Goal: Task Accomplishment & Management: Use online tool/utility

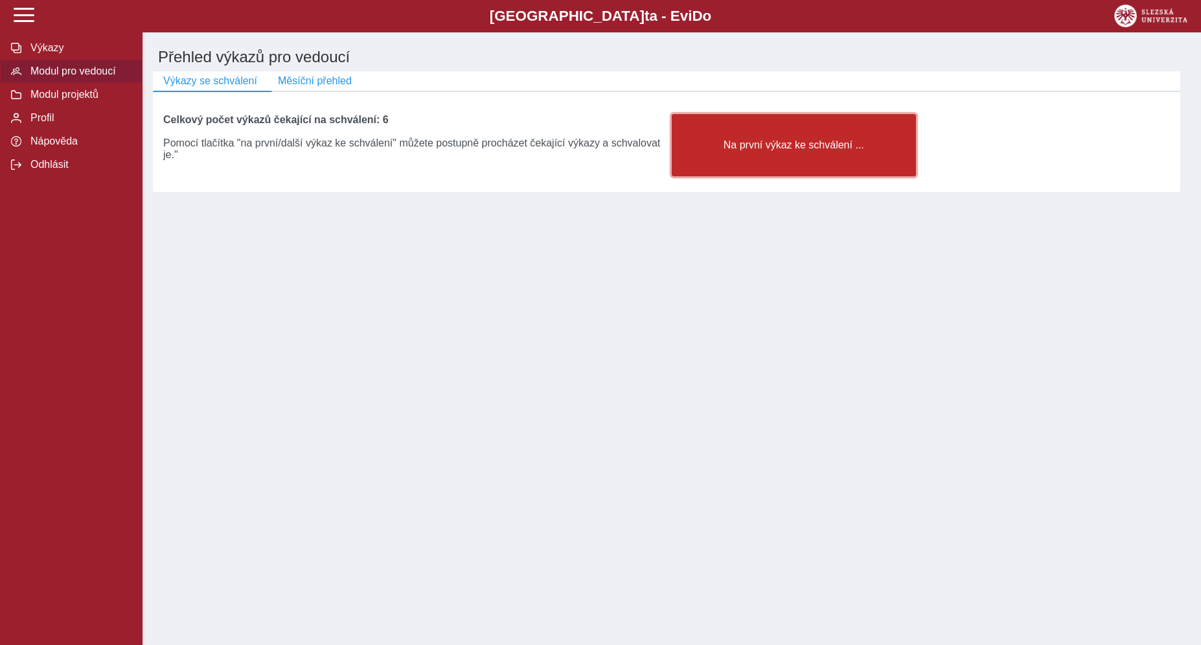
click at [739, 174] on button "Na první výkaz ke schválení ..." at bounding box center [794, 145] width 244 height 62
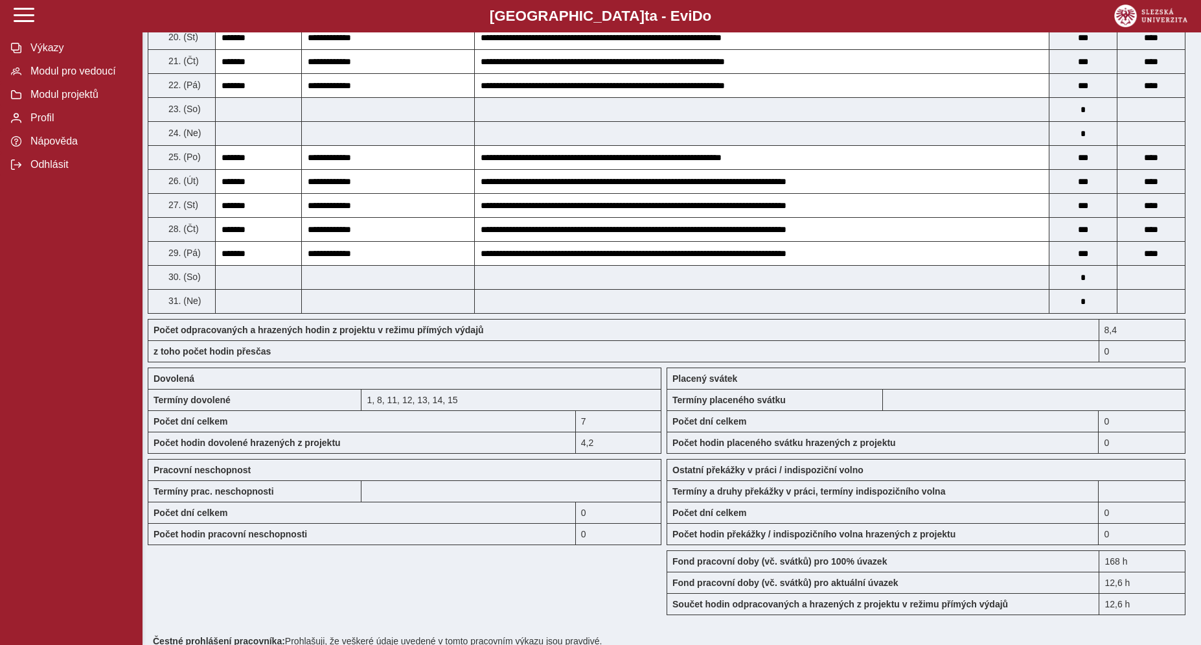
scroll to position [1021, 0]
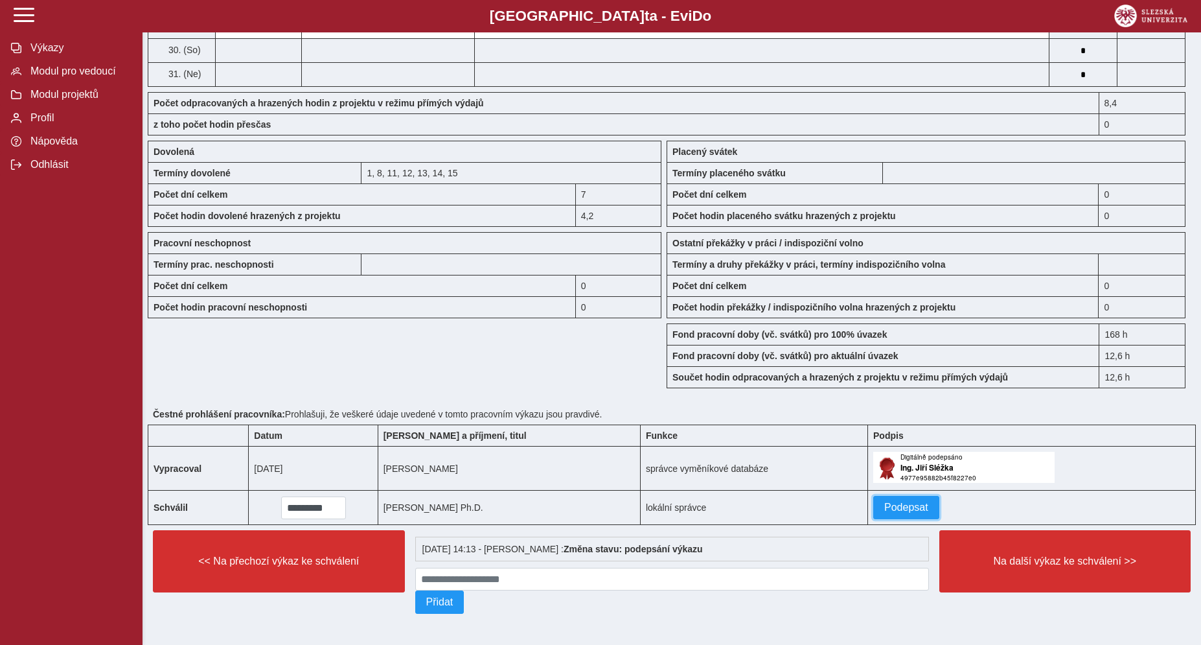
click at [895, 502] on span "Podepsat" at bounding box center [907, 508] width 44 height 12
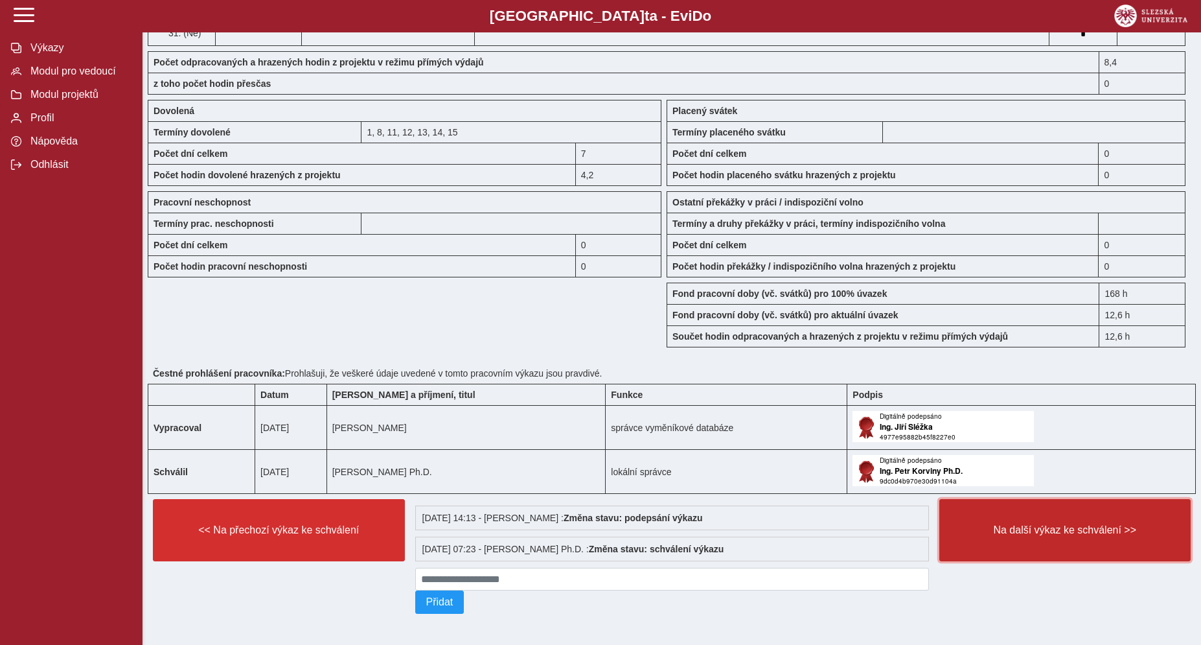
click at [1028, 536] on span "Na další výkaz ke schválení >>" at bounding box center [1066, 530] width 230 height 12
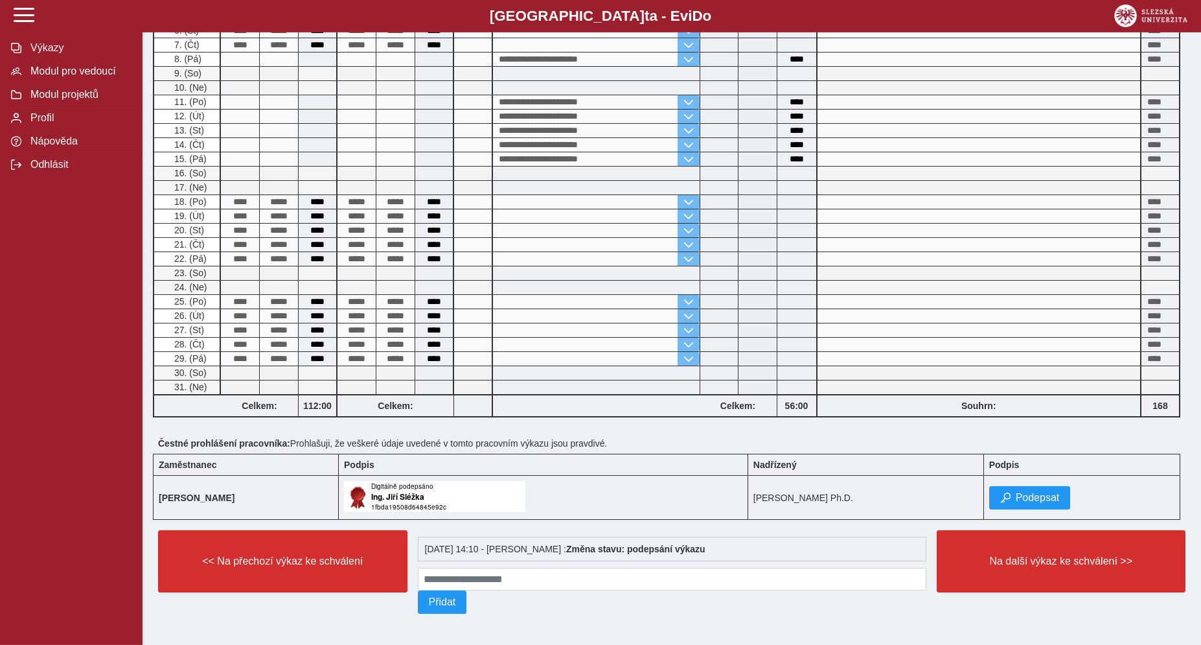
scroll to position [459, 0]
click at [1016, 492] on span "Podepsat" at bounding box center [1038, 498] width 44 height 12
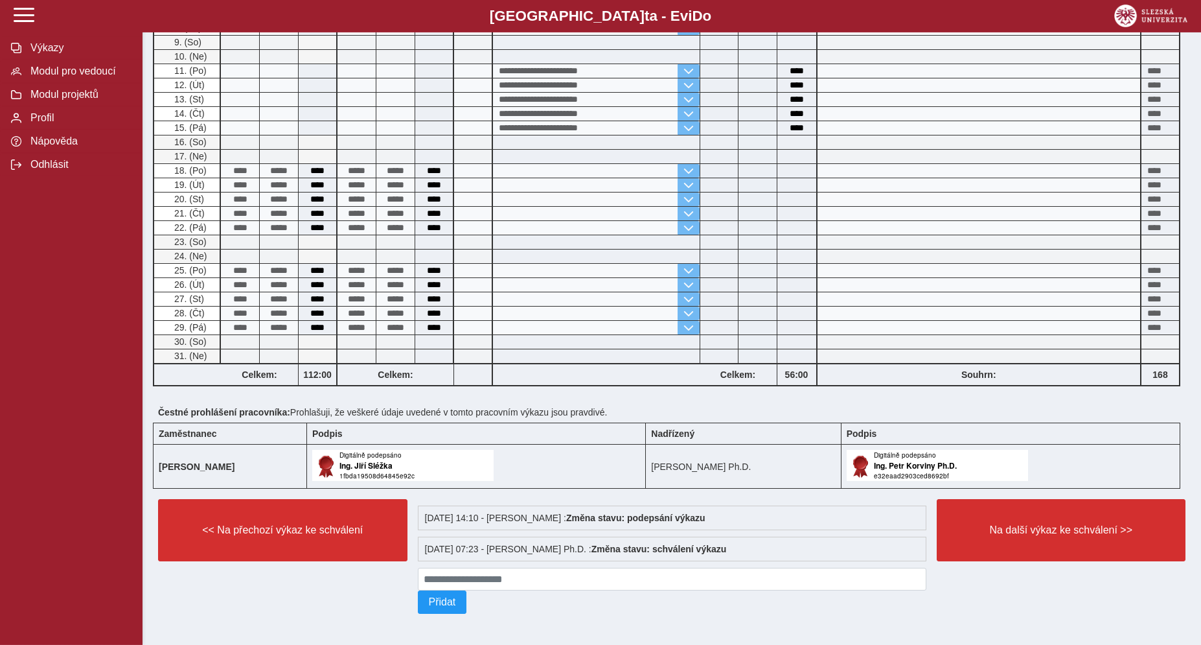
scroll to position [470, 0]
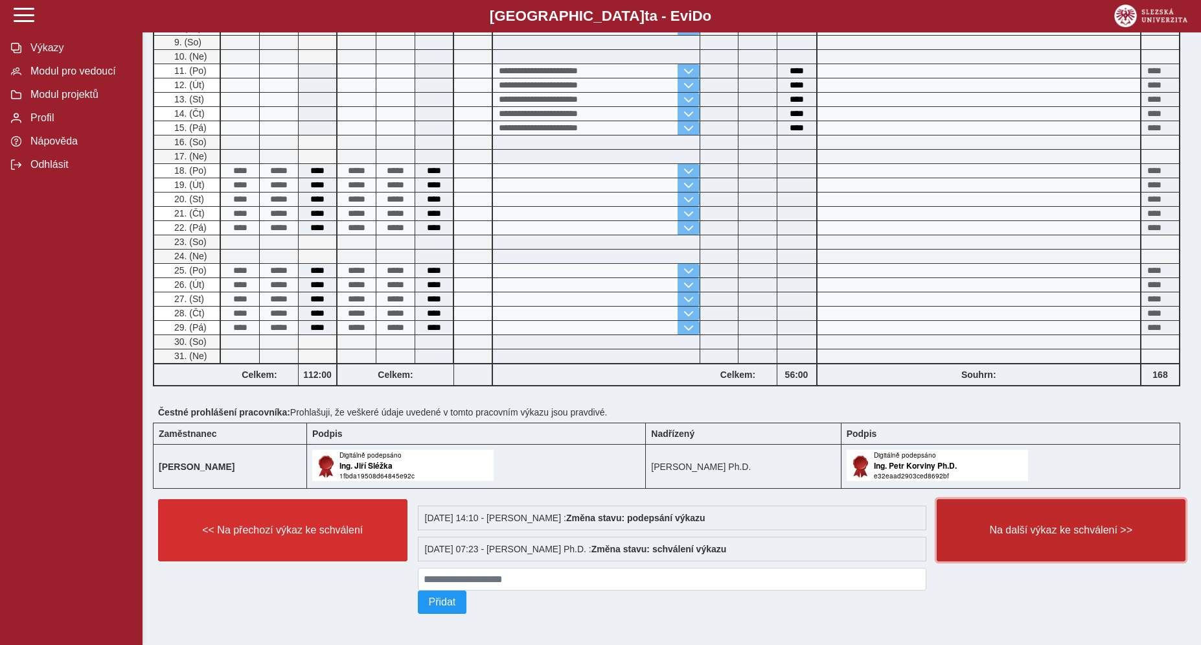
click at [1010, 511] on button "Na další výkaz ke schválení >>" at bounding box center [1061, 530] width 249 height 62
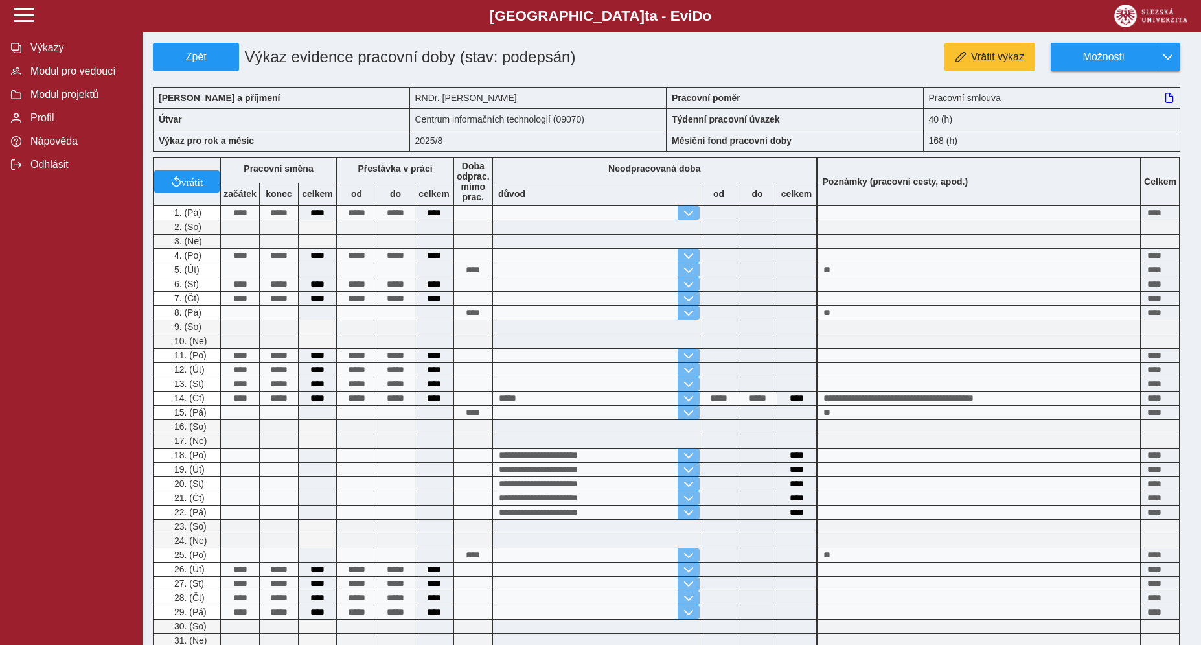
scroll to position [314, 0]
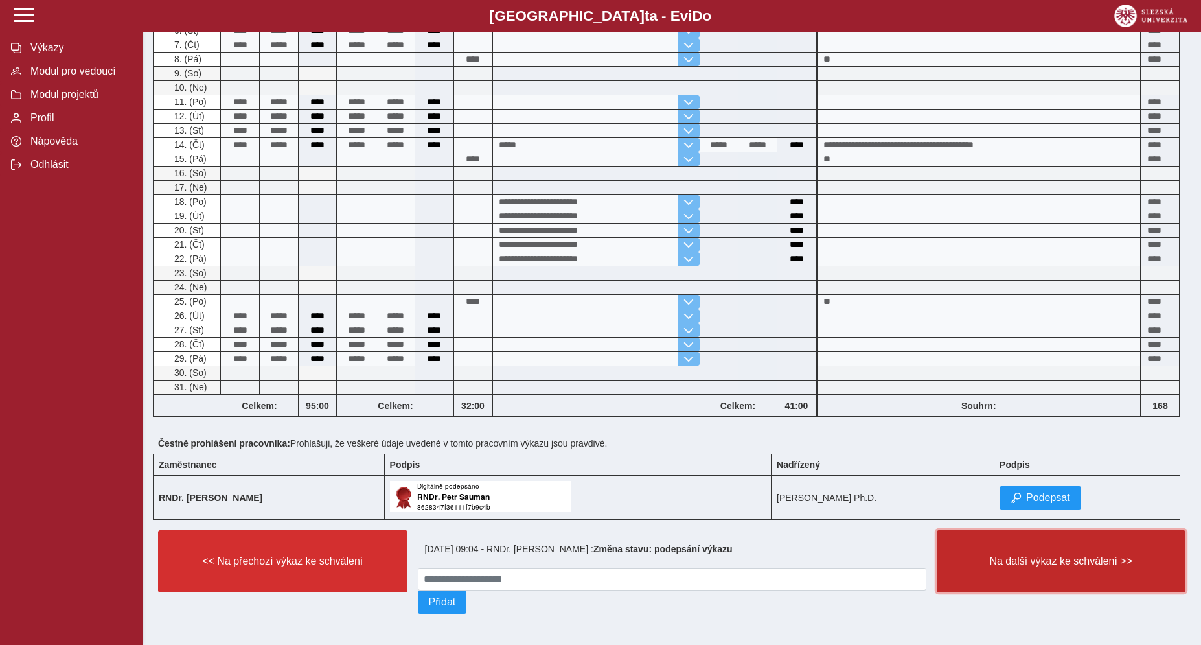
click at [1002, 562] on button "Na další výkaz ke schválení >>" at bounding box center [1061, 561] width 249 height 62
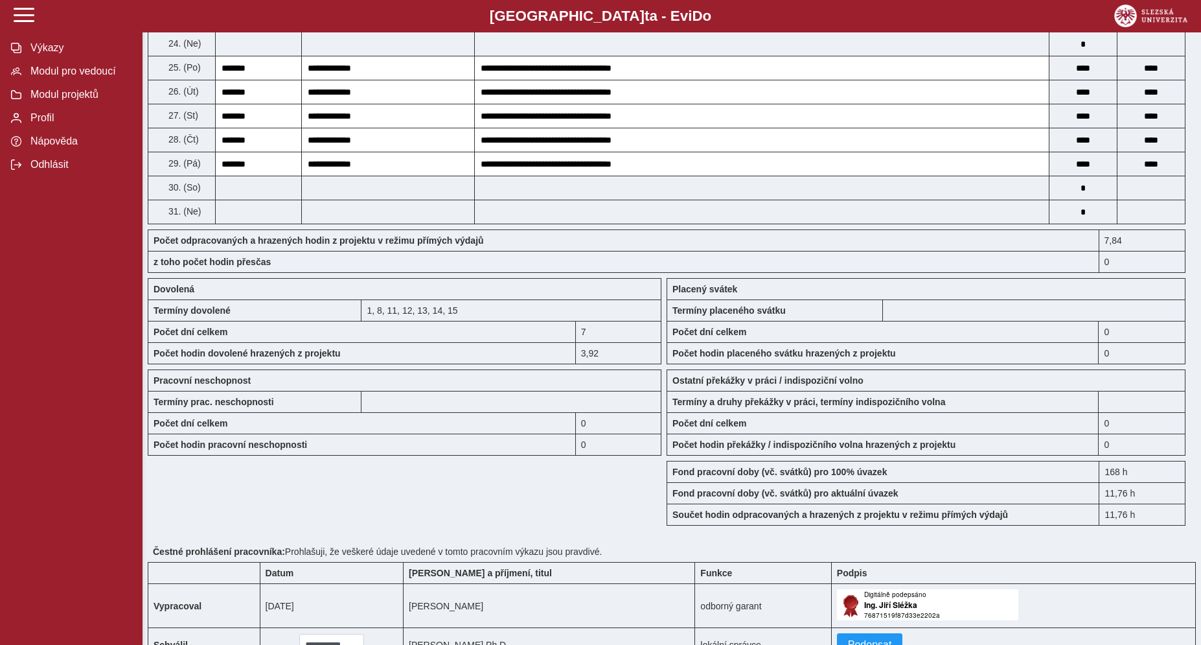
scroll to position [1021, 0]
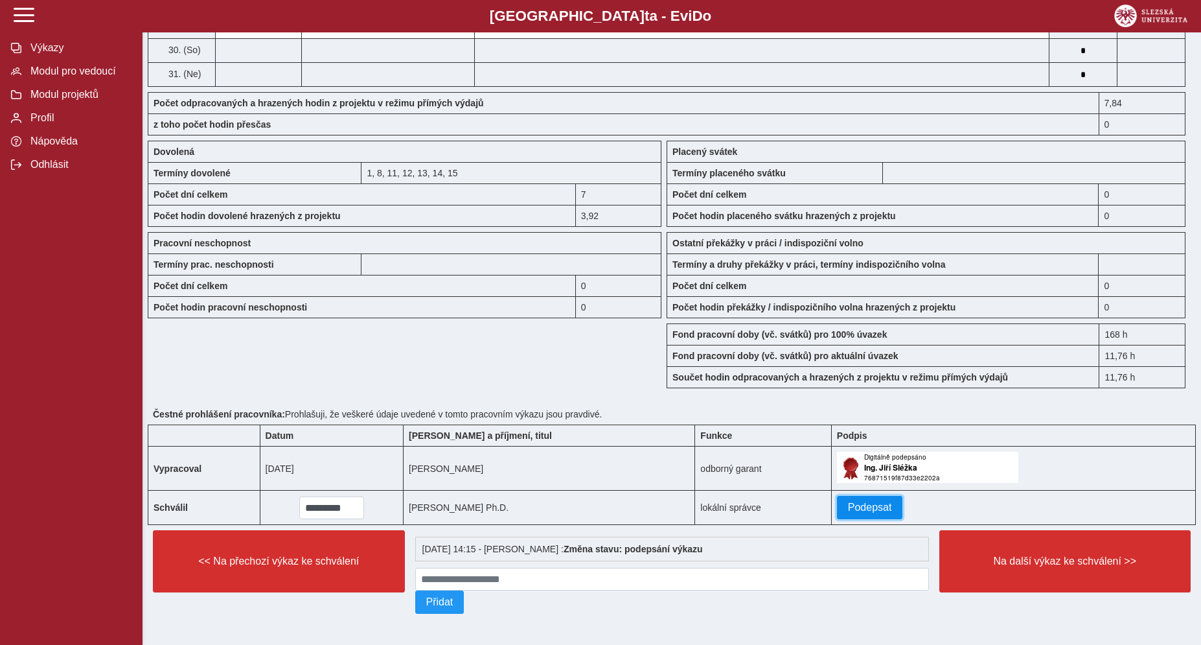
click at [855, 502] on span "Podepsat" at bounding box center [870, 508] width 44 height 12
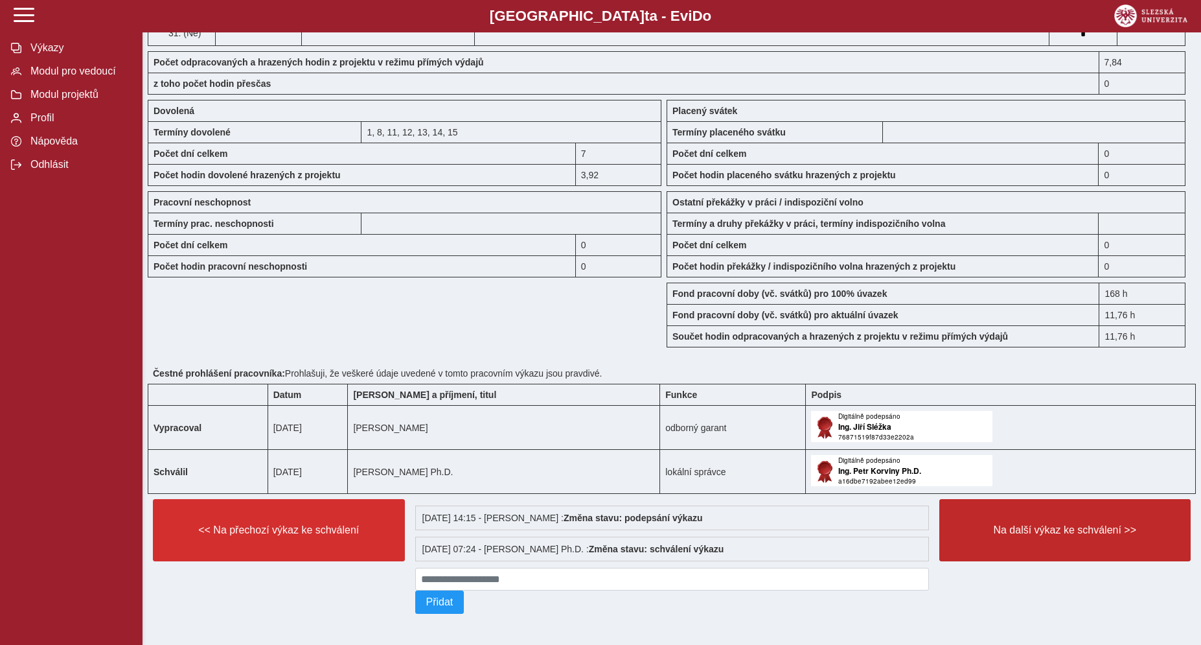
click at [997, 556] on button "Na další výkaz ke schválení >>" at bounding box center [1066, 530] width 252 height 62
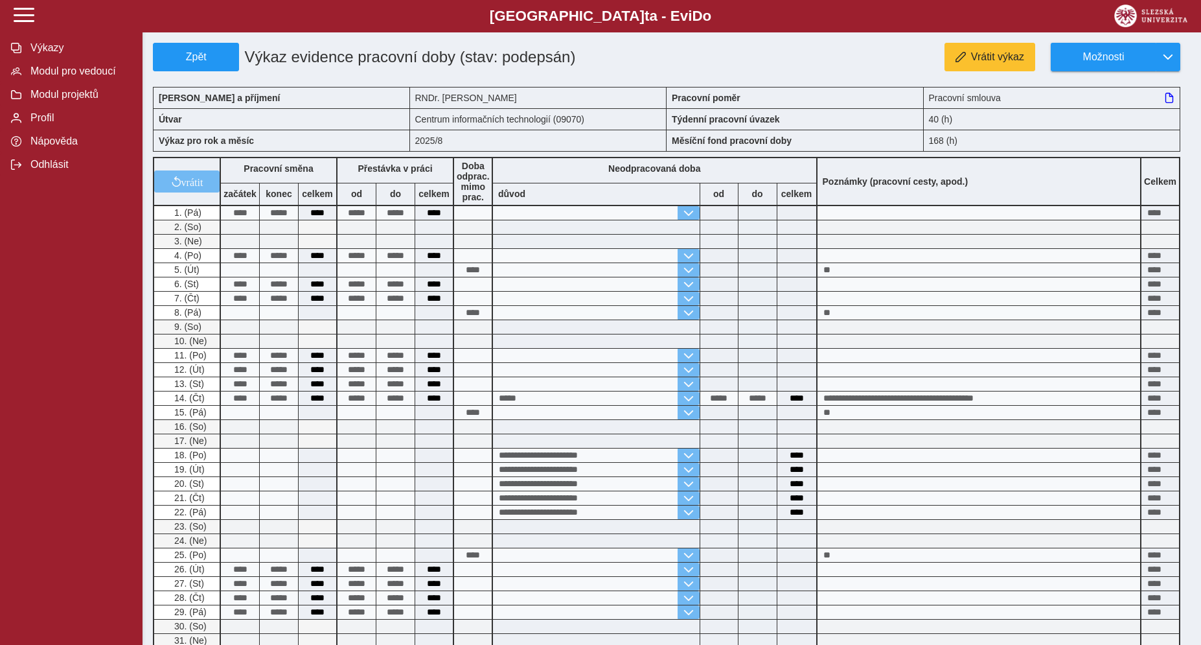
scroll to position [314, 0]
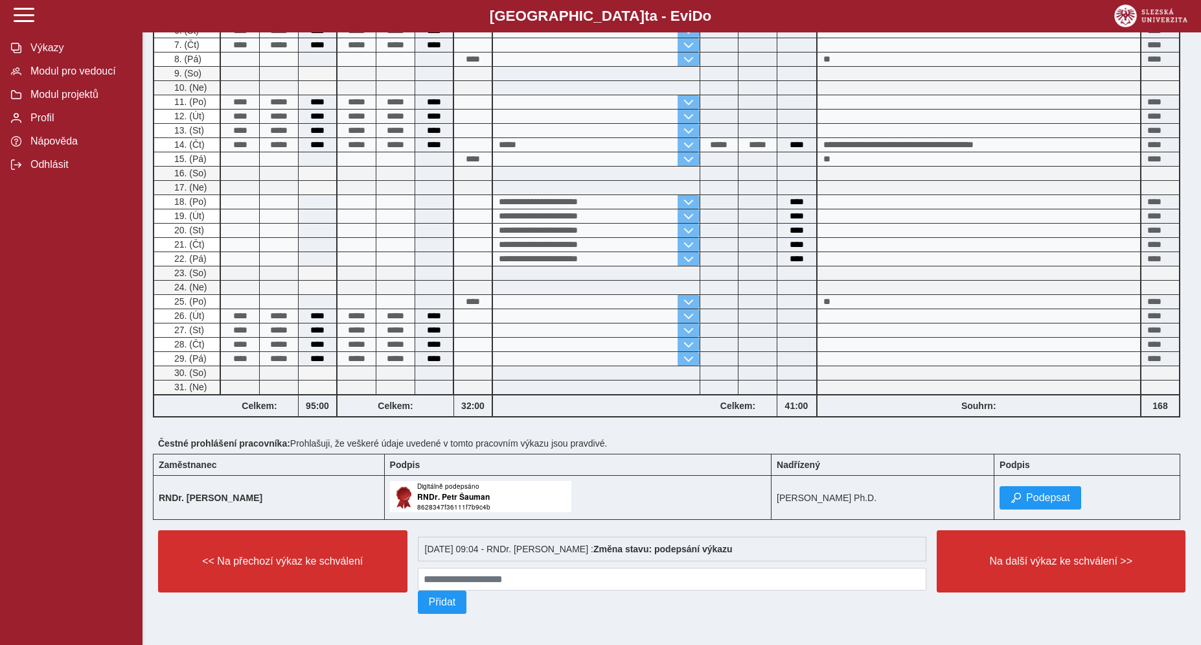
click at [1052, 505] on td "Podepsat" at bounding box center [1088, 498] width 186 height 44
drag, startPoint x: 1043, startPoint y: 492, endPoint x: 1039, endPoint y: 521, distance: 29.4
click at [1043, 492] on span "Podepsat" at bounding box center [1048, 498] width 44 height 12
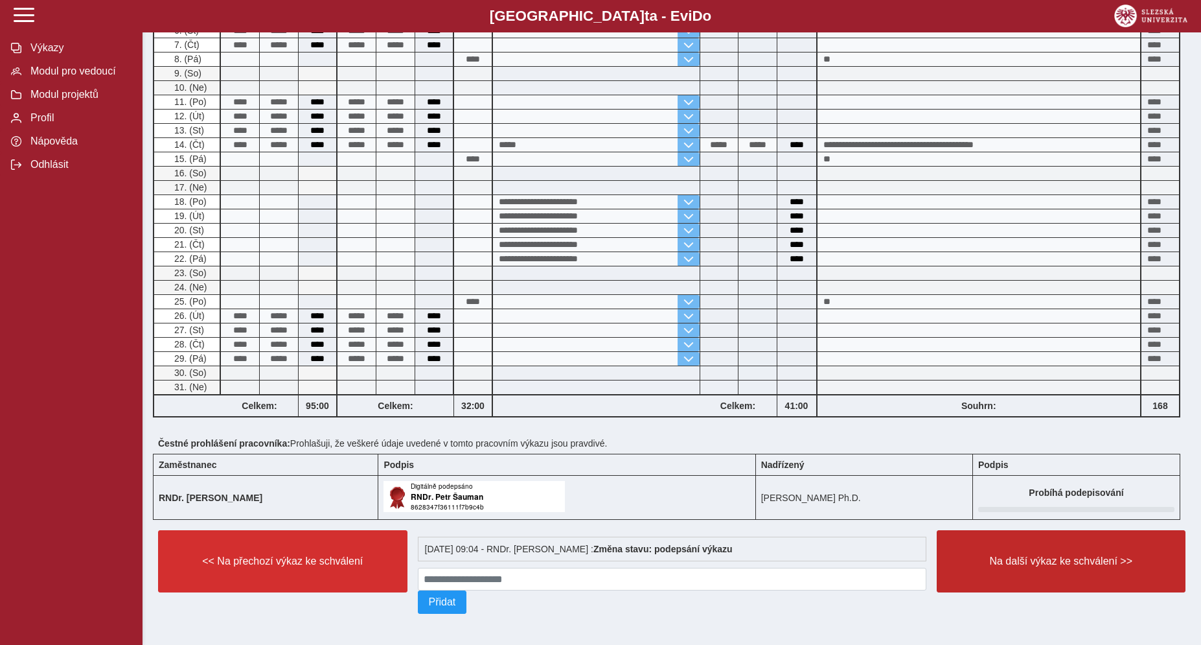
scroll to position [0, 0]
